Goal: Information Seeking & Learning: Learn about a topic

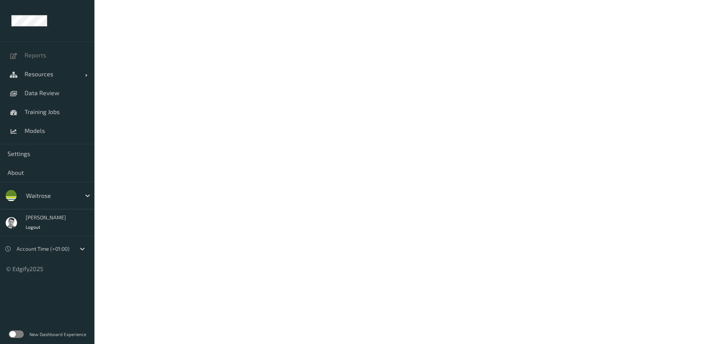
click at [26, 198] on input "text" at bounding box center [27, 196] width 2 height 8
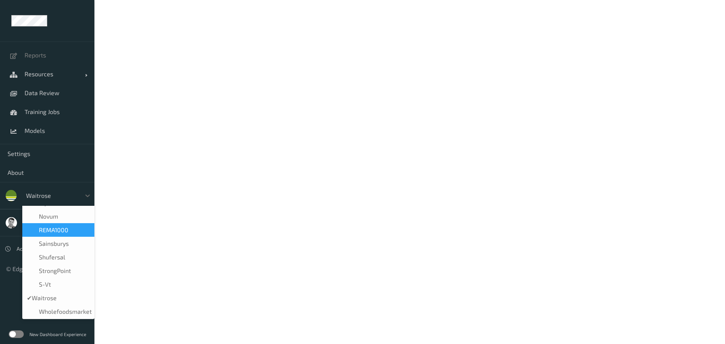
scroll to position [183, 0]
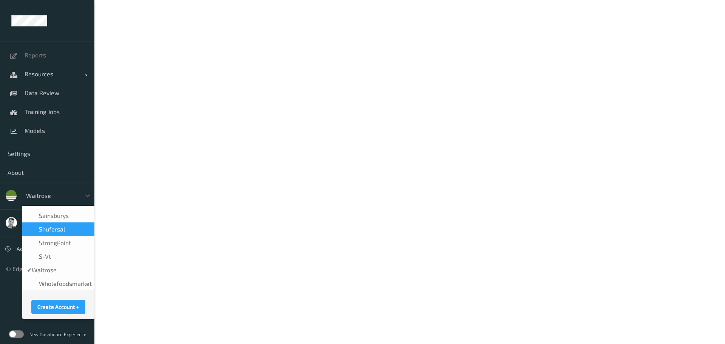
click at [45, 227] on span "shufersal" at bounding box center [52, 229] width 26 height 8
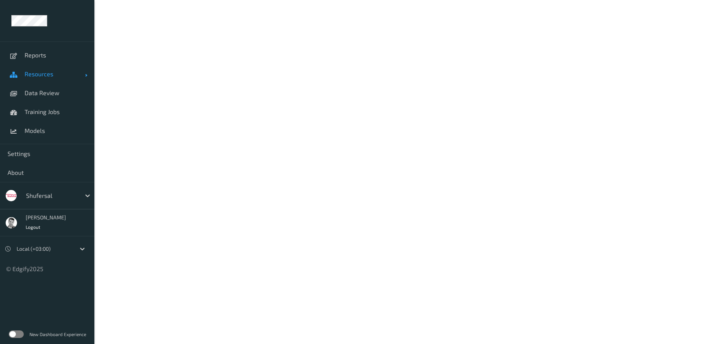
click at [32, 73] on span "Resources" at bounding box center [55, 74] width 60 height 8
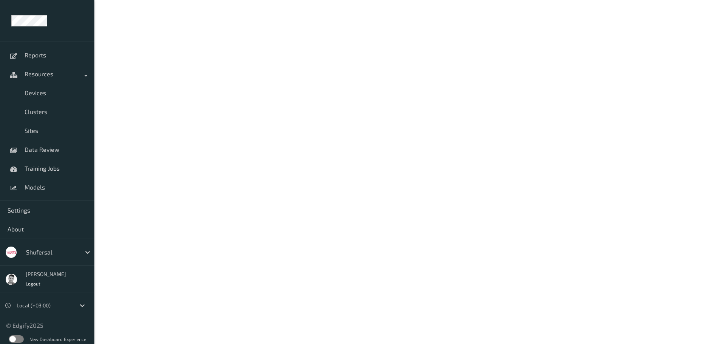
click at [16, 335] on label at bounding box center [16, 339] width 15 height 8
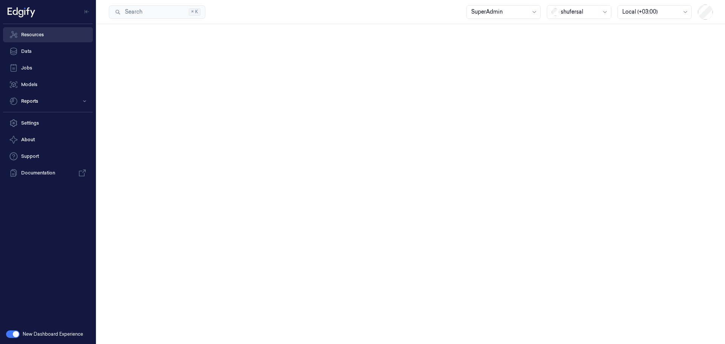
click at [37, 37] on link "Resources" at bounding box center [48, 34] width 90 height 15
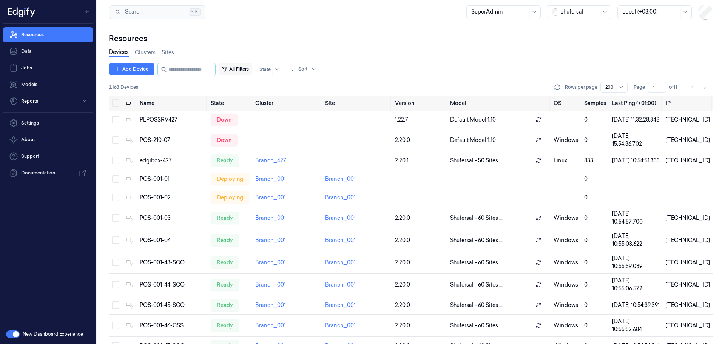
click at [246, 69] on button "All Filters" at bounding box center [234, 69] width 33 height 12
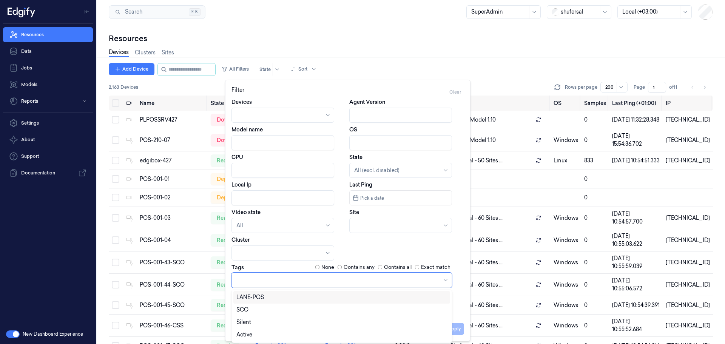
click at [244, 278] on div at bounding box center [337, 280] width 203 height 8
click at [249, 297] on div "LANE-POS" at bounding box center [250, 297] width 28 height 8
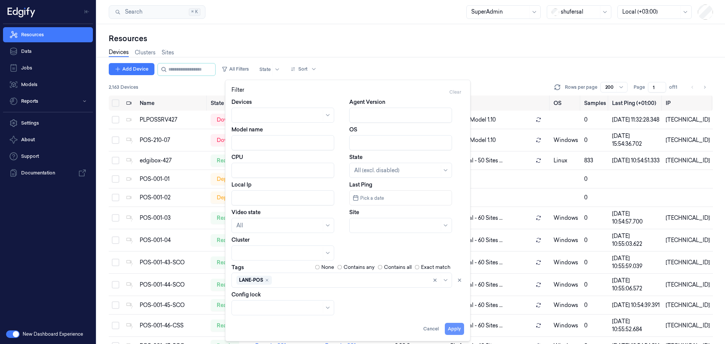
click at [453, 324] on button "Apply" at bounding box center [454, 329] width 19 height 12
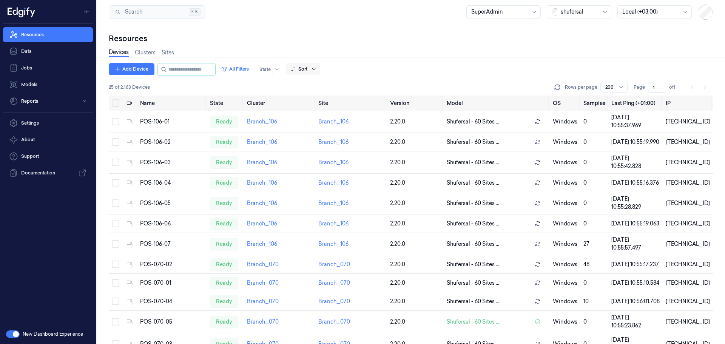
click at [317, 71] on icon at bounding box center [314, 69] width 6 height 6
click at [305, 109] on div "Name" at bounding box center [305, 110] width 15 height 8
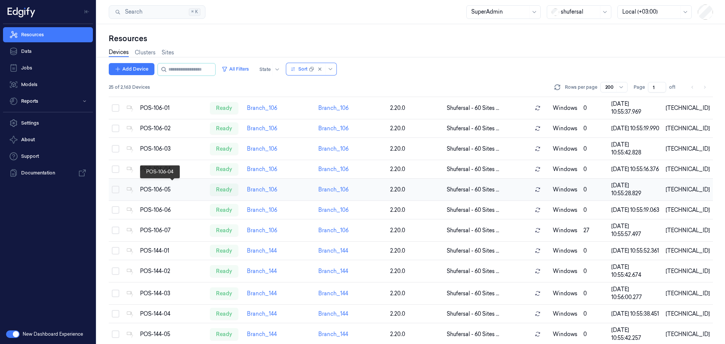
scroll to position [113, 0]
click at [155, 174] on div "POS-106-04" at bounding box center [172, 170] width 64 height 8
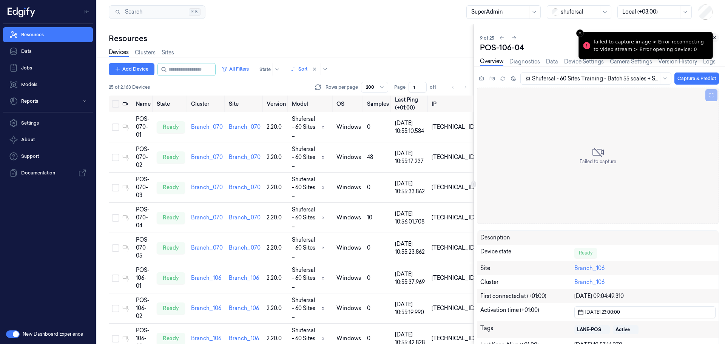
click at [714, 40] on icon at bounding box center [713, 37] width 5 height 5
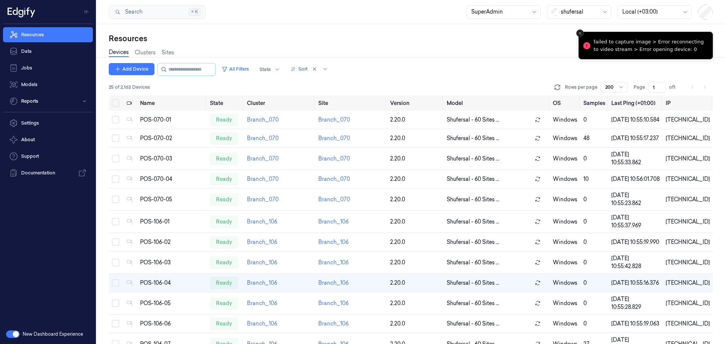
click at [580, 34] on line "Close toast" at bounding box center [579, 33] width 2 height 2
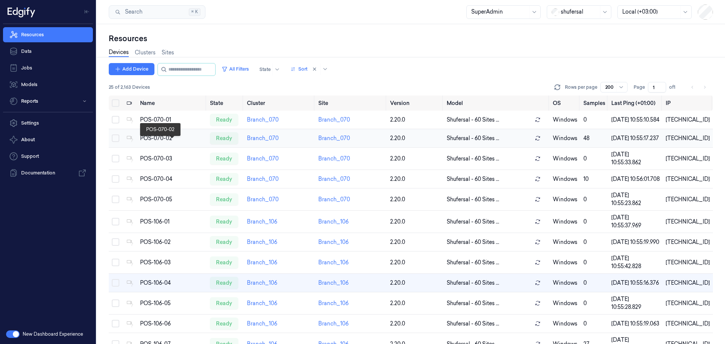
click at [151, 142] on div "POS-070-02" at bounding box center [172, 138] width 64 height 8
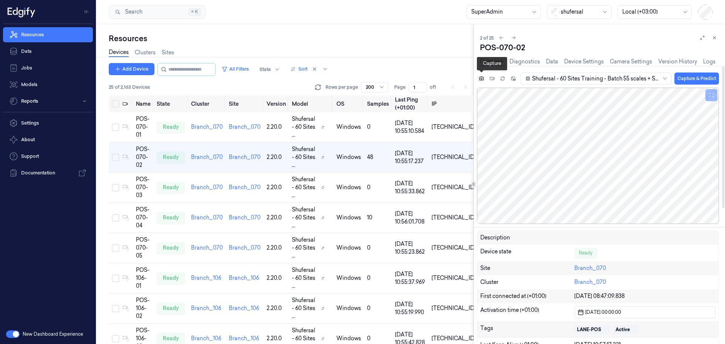
click at [481, 76] on icon at bounding box center [480, 78] width 5 height 5
click at [480, 77] on icon at bounding box center [480, 78] width 5 height 5
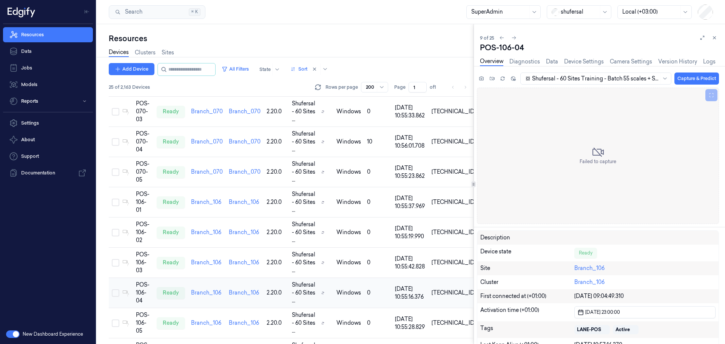
scroll to position [82, 0]
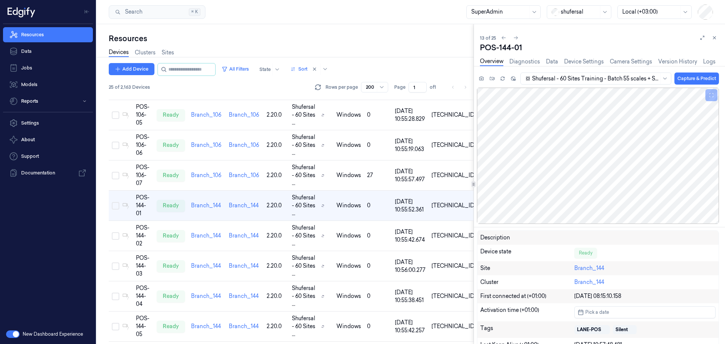
scroll to position [331, 0]
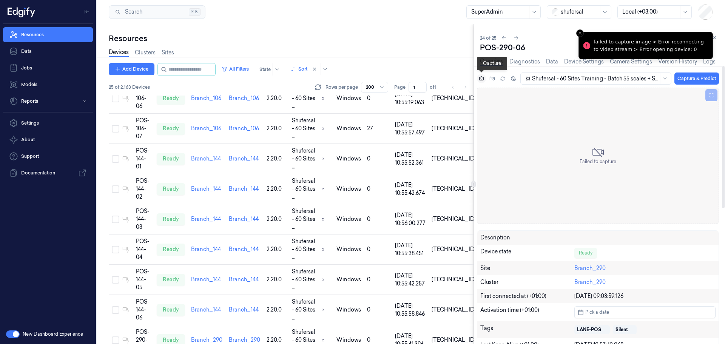
click at [480, 79] on icon at bounding box center [480, 78] width 5 height 5
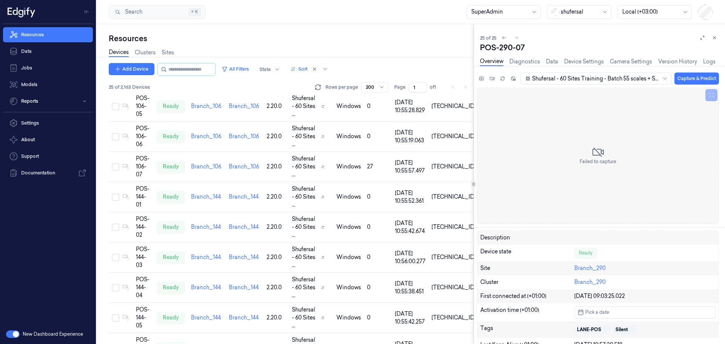
scroll to position [331, 0]
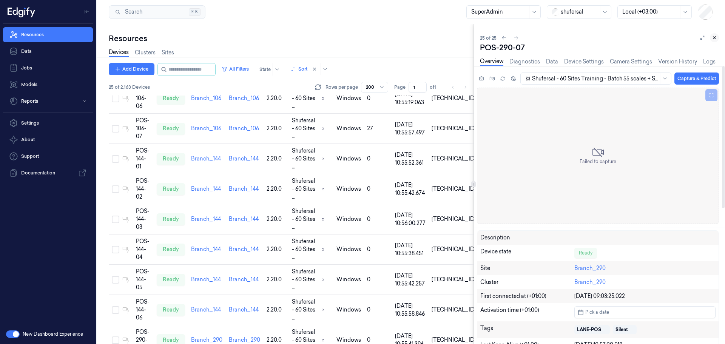
click at [714, 38] on icon at bounding box center [714, 38] width 3 height 3
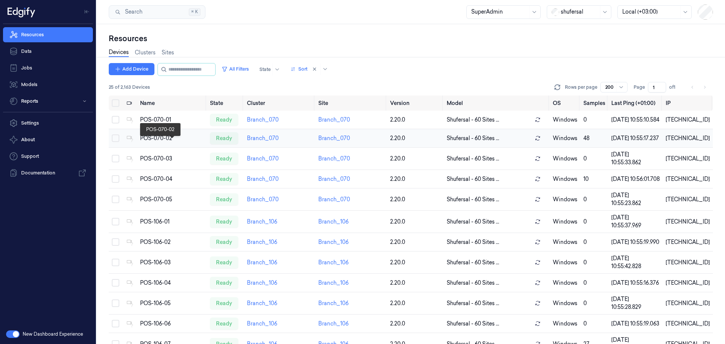
click at [151, 142] on div "POS-070-02" at bounding box center [172, 138] width 64 height 8
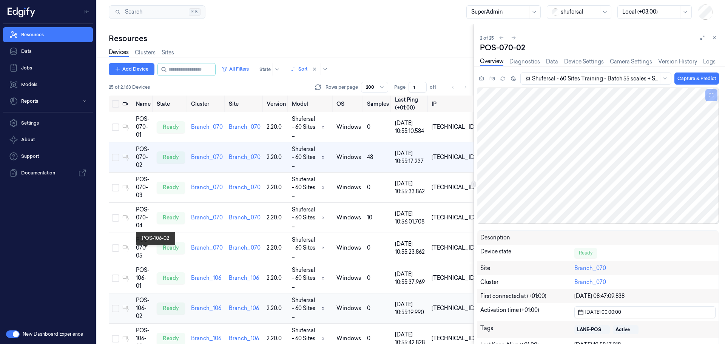
click at [141, 296] on div "POS-106-02" at bounding box center [143, 308] width 15 height 24
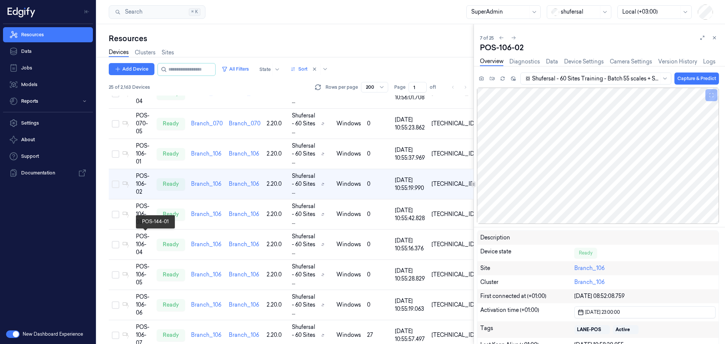
scroll to position [150, 0]
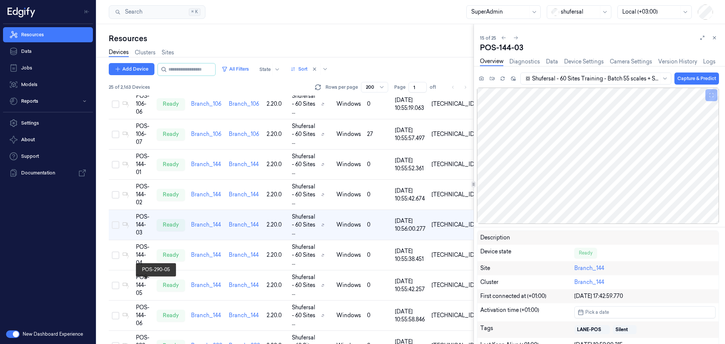
scroll to position [331, 0]
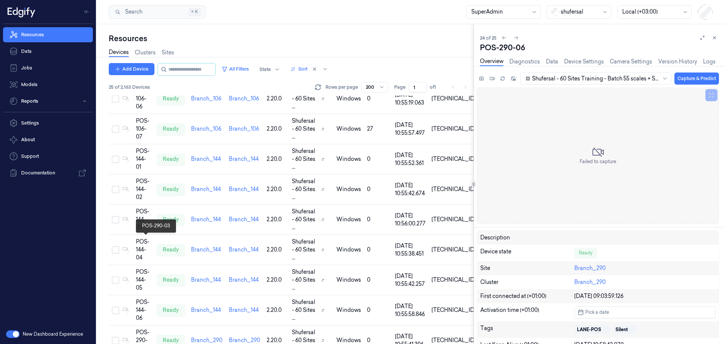
scroll to position [331, 0]
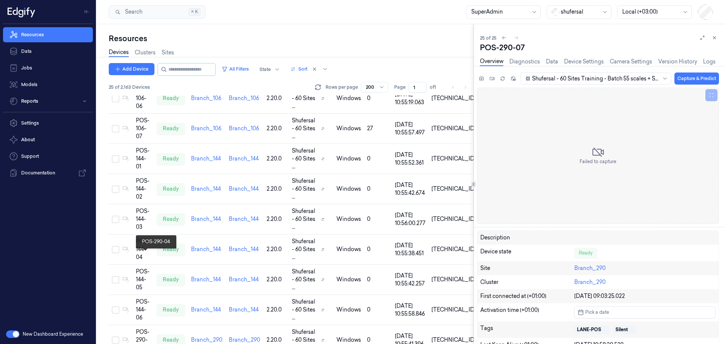
click at [552, 60] on link "Data" at bounding box center [552, 61] width 12 height 9
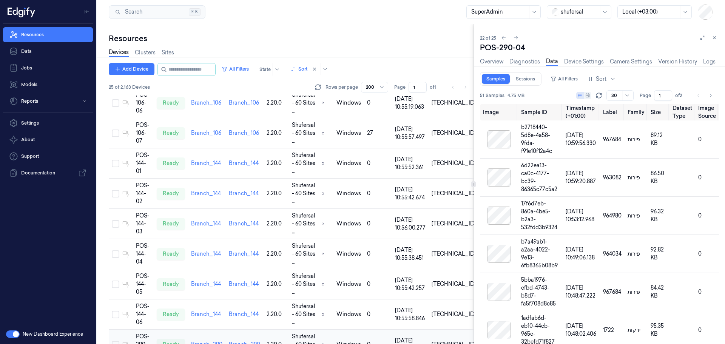
scroll to position [331, 0]
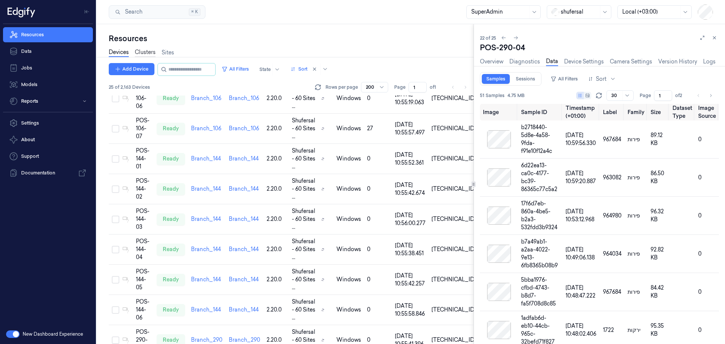
click at [141, 52] on link "Clusters" at bounding box center [145, 52] width 21 height 9
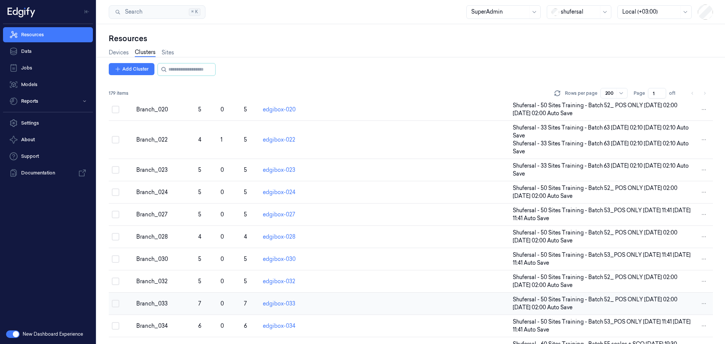
scroll to position [604, 0]
